Goal: Transaction & Acquisition: Purchase product/service

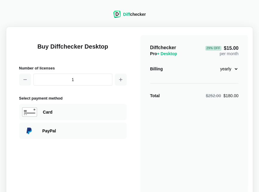
click at [222, 22] on div "Diff checker Buy Diffchecker Desktop Number of licenses 1 Select payment method…" at bounding box center [130, 130] width 252 height 252
